Goal: Transaction & Acquisition: Download file/media

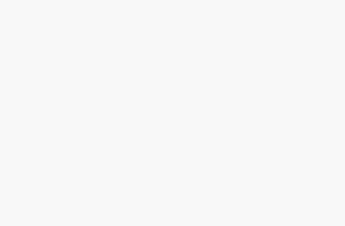
click at [58, 11] on body at bounding box center [172, 113] width 345 height 226
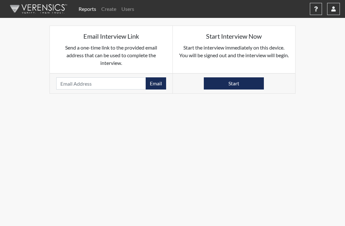
click at [89, 11] on link "Reports" at bounding box center [87, 9] width 23 height 13
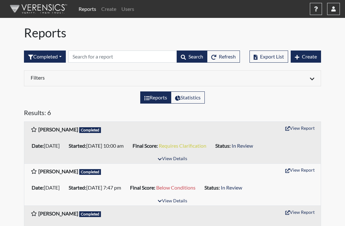
click at [181, 156] on button "View Details" at bounding box center [172, 159] width 35 height 9
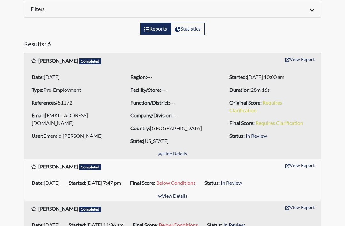
scroll to position [113, 0]
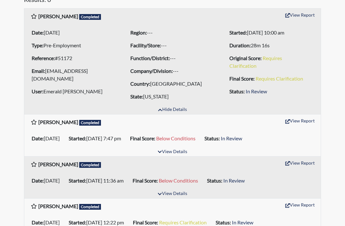
click at [301, 15] on button "View Report" at bounding box center [299, 15] width 35 height 10
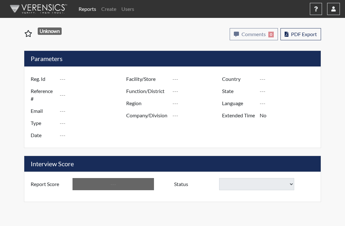
select select
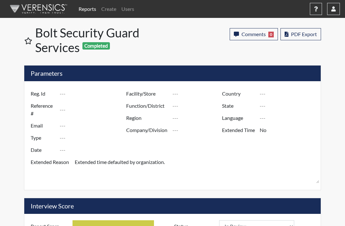
type input "[PERSON_NAME]"
type input "51172"
type input "[EMAIL_ADDRESS][DOMAIN_NAME]"
type input "Pre-Employment"
type input "[DATE]"
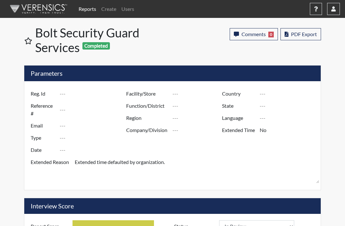
type input "[GEOGRAPHIC_DATA]"
type input "[US_STATE]"
type input "English"
type input "Yes"
type input "Requires Clarification"
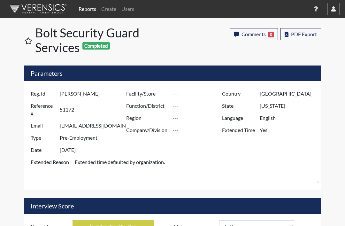
click at [309, 31] on span "PDF Export" at bounding box center [304, 34] width 26 height 6
